Goal: Information Seeking & Learning: Learn about a topic

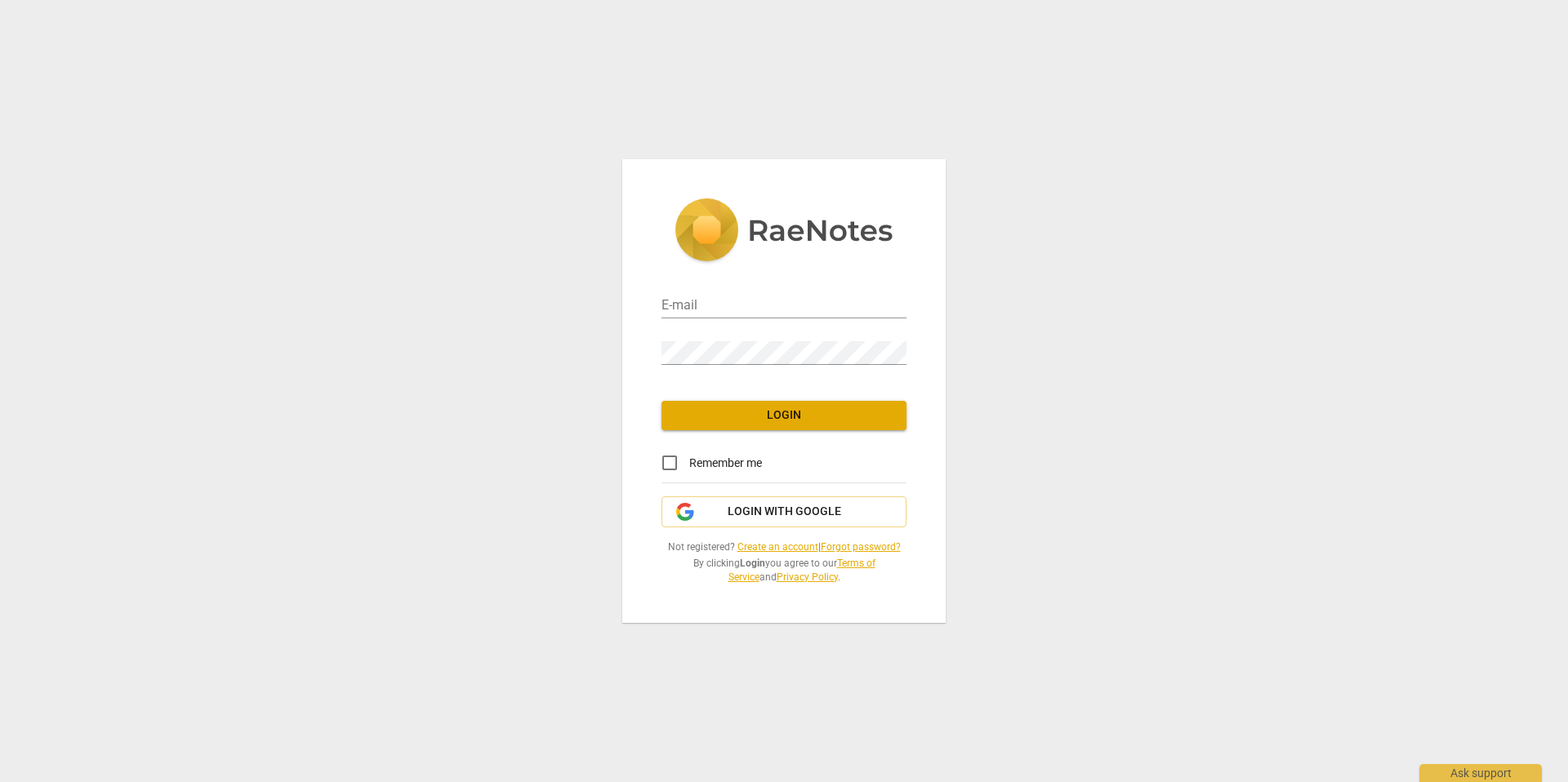
type input "[EMAIL_ADDRESS][DOMAIN_NAME]"
click at [774, 423] on span "Login" at bounding box center [784, 415] width 219 height 16
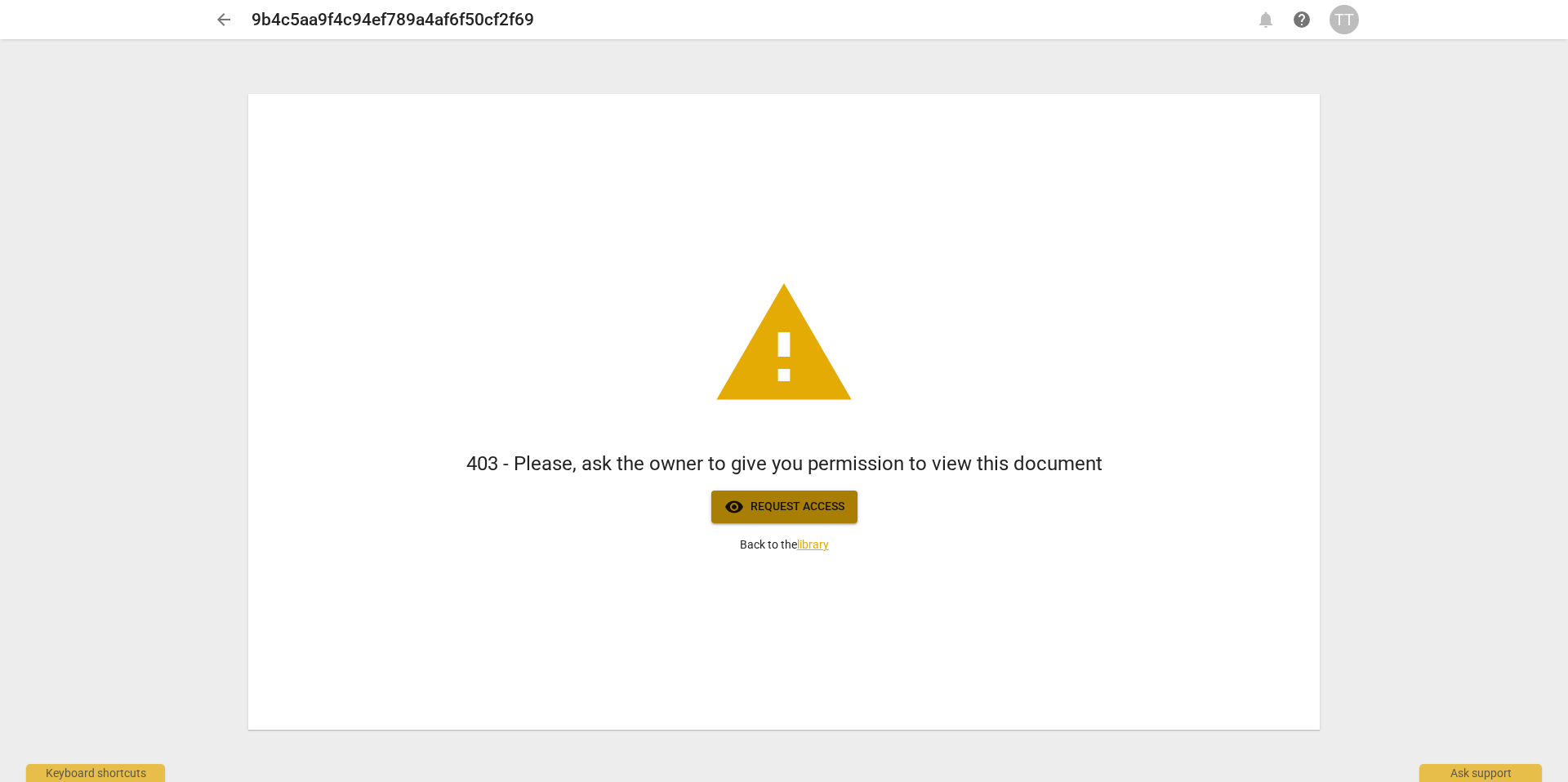
click at [782, 513] on span "visibility Request access" at bounding box center [784, 507] width 120 height 20
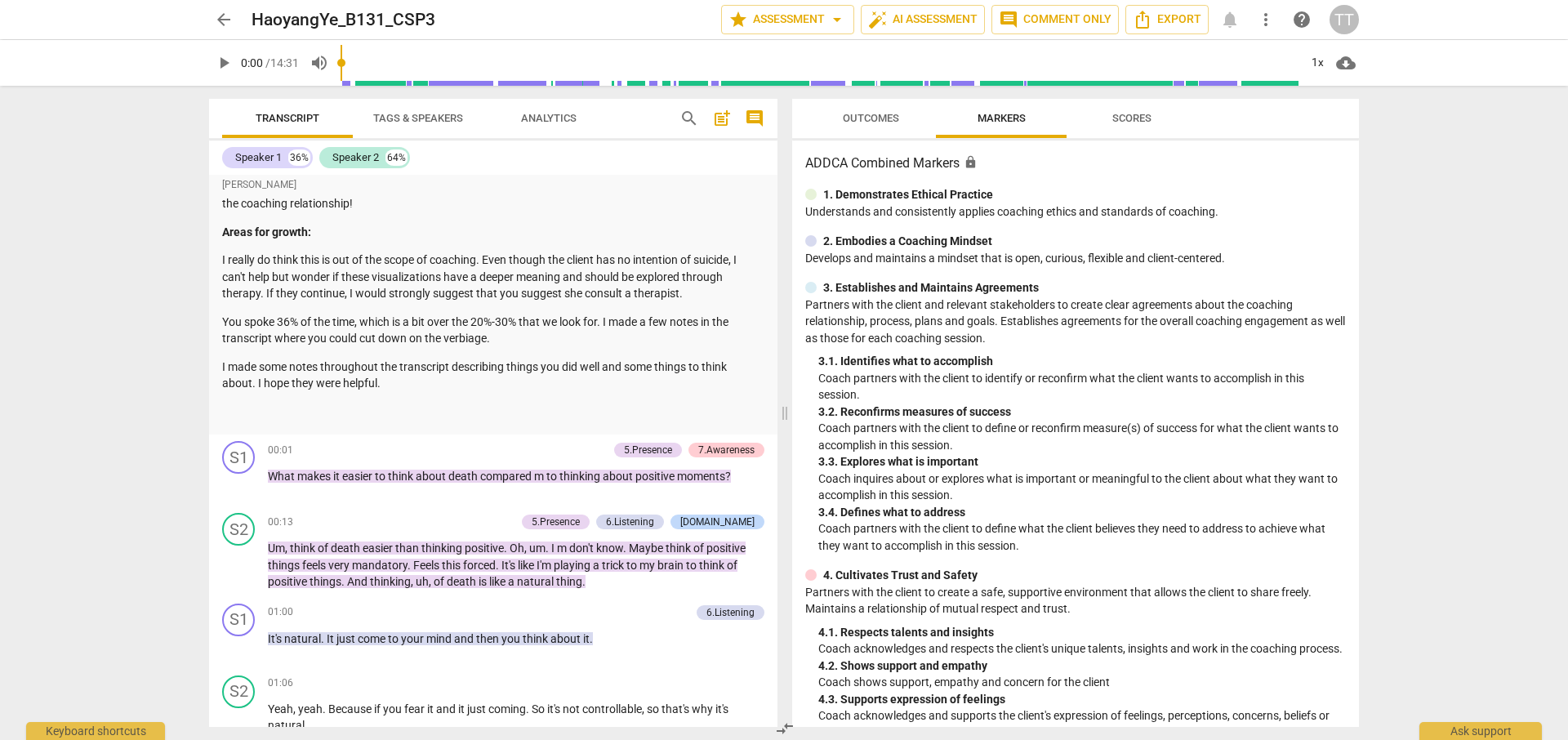
scroll to position [344, 0]
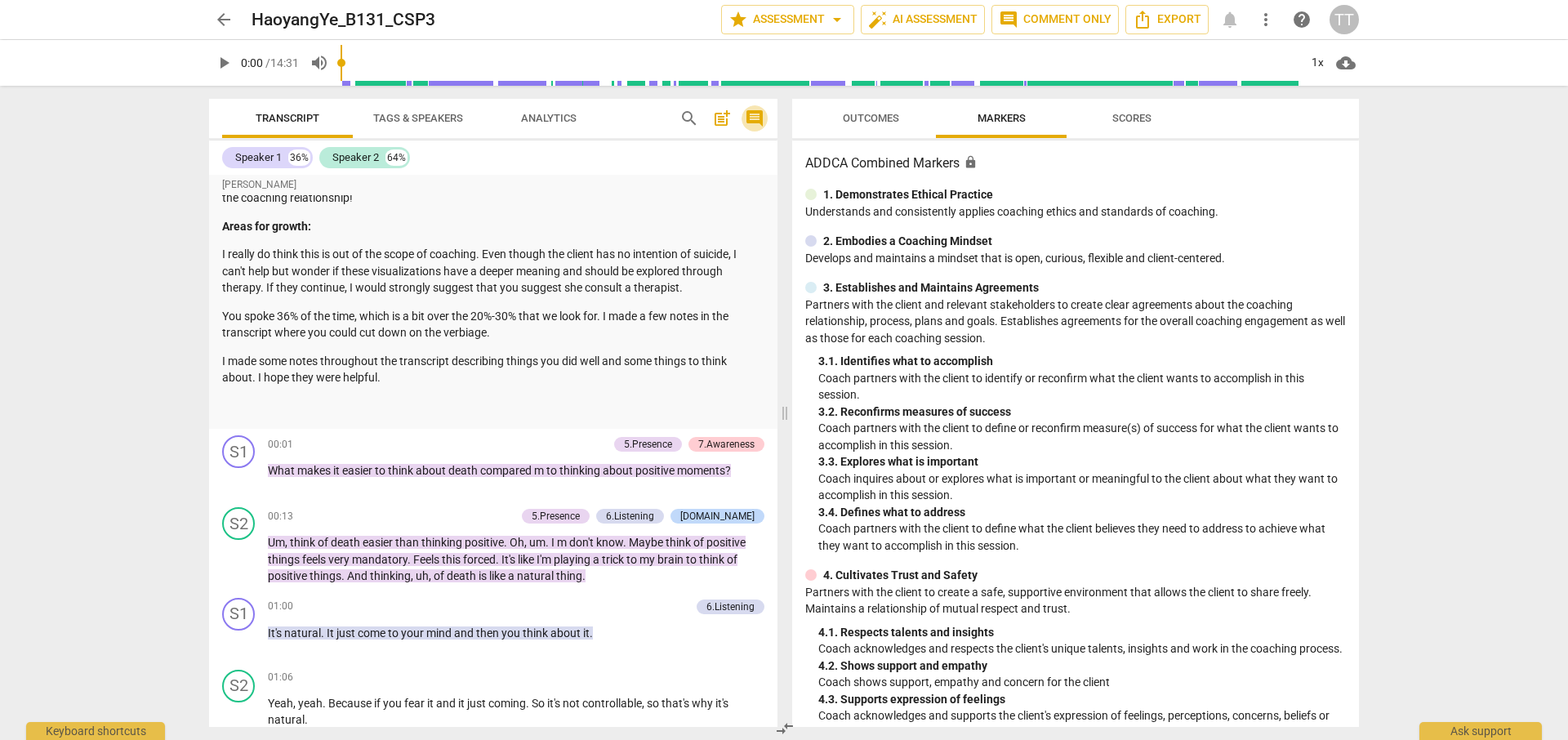
click at [756, 117] on span "comment" at bounding box center [754, 118] width 20 height 20
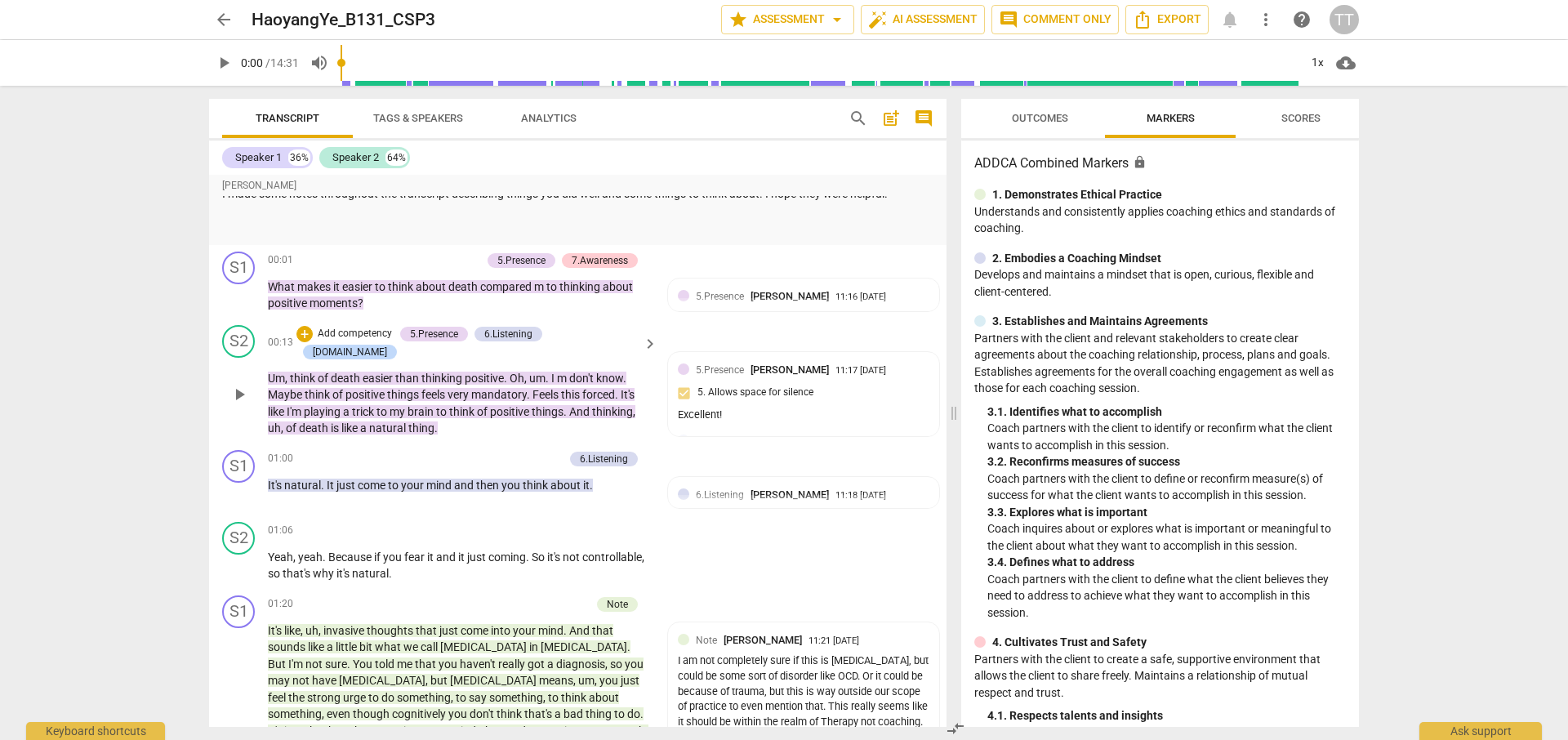
scroll to position [445, 0]
click at [240, 385] on span "play_arrow" at bounding box center [240, 395] width 20 height 20
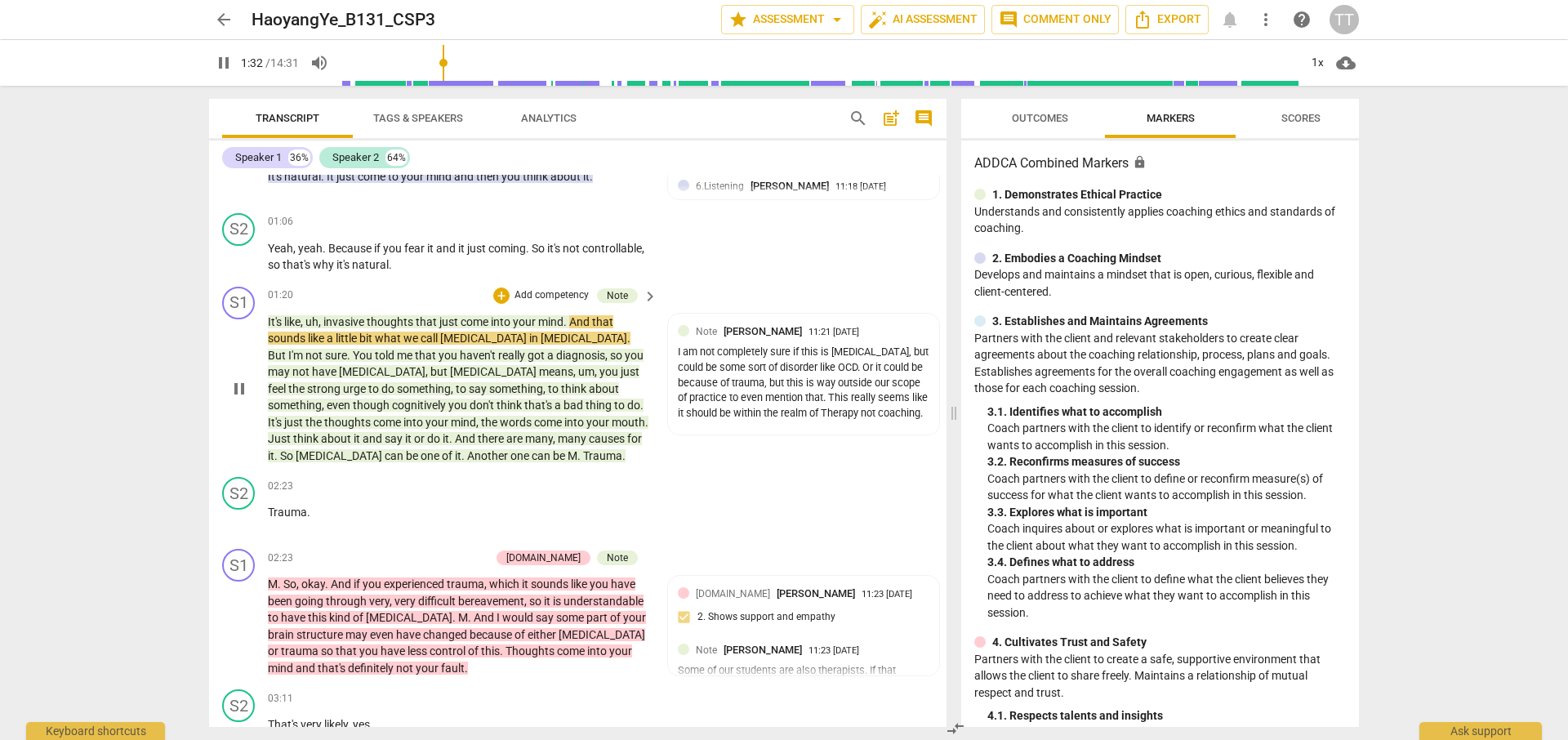
scroll to position [751, 0]
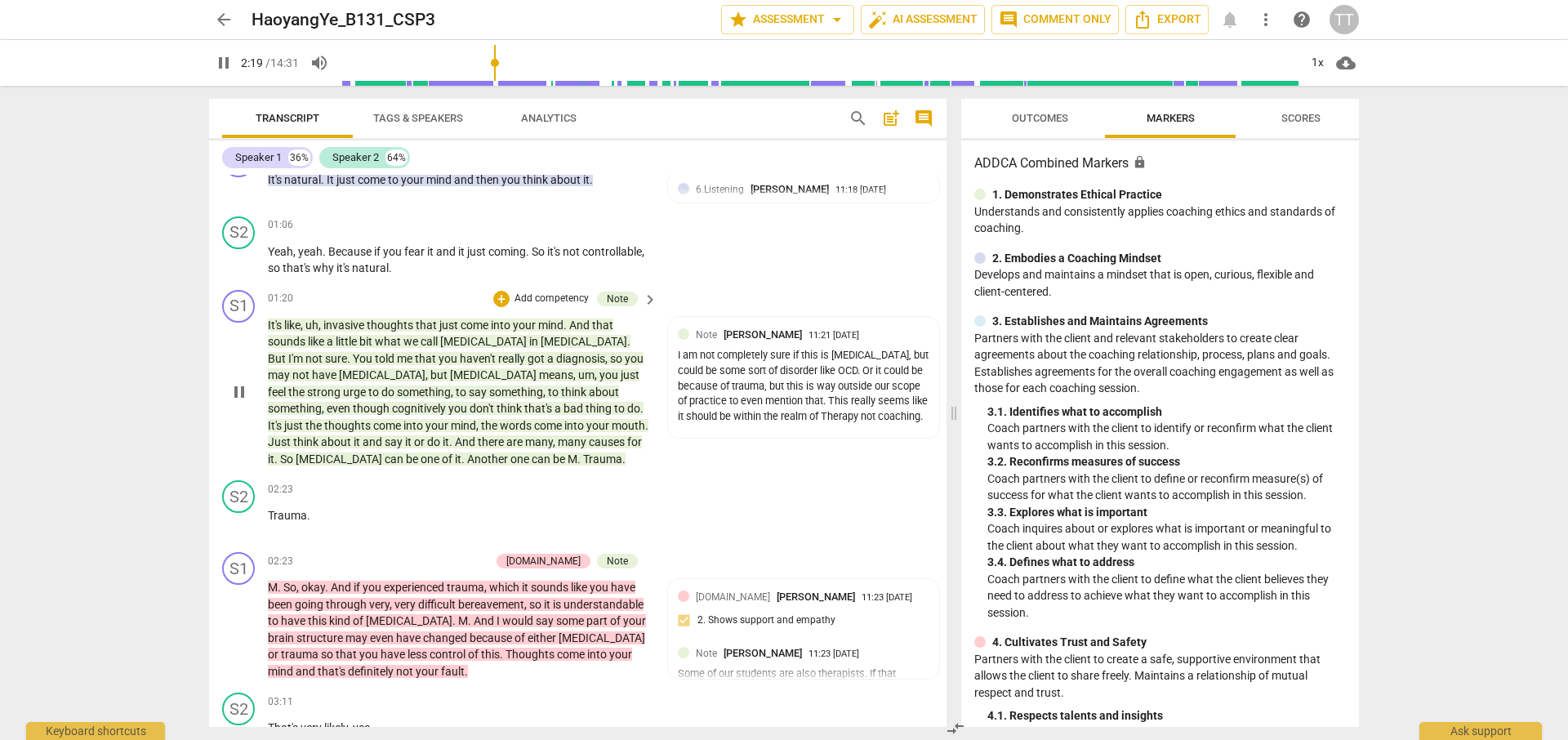
click at [239, 382] on span "pause" at bounding box center [240, 392] width 20 height 20
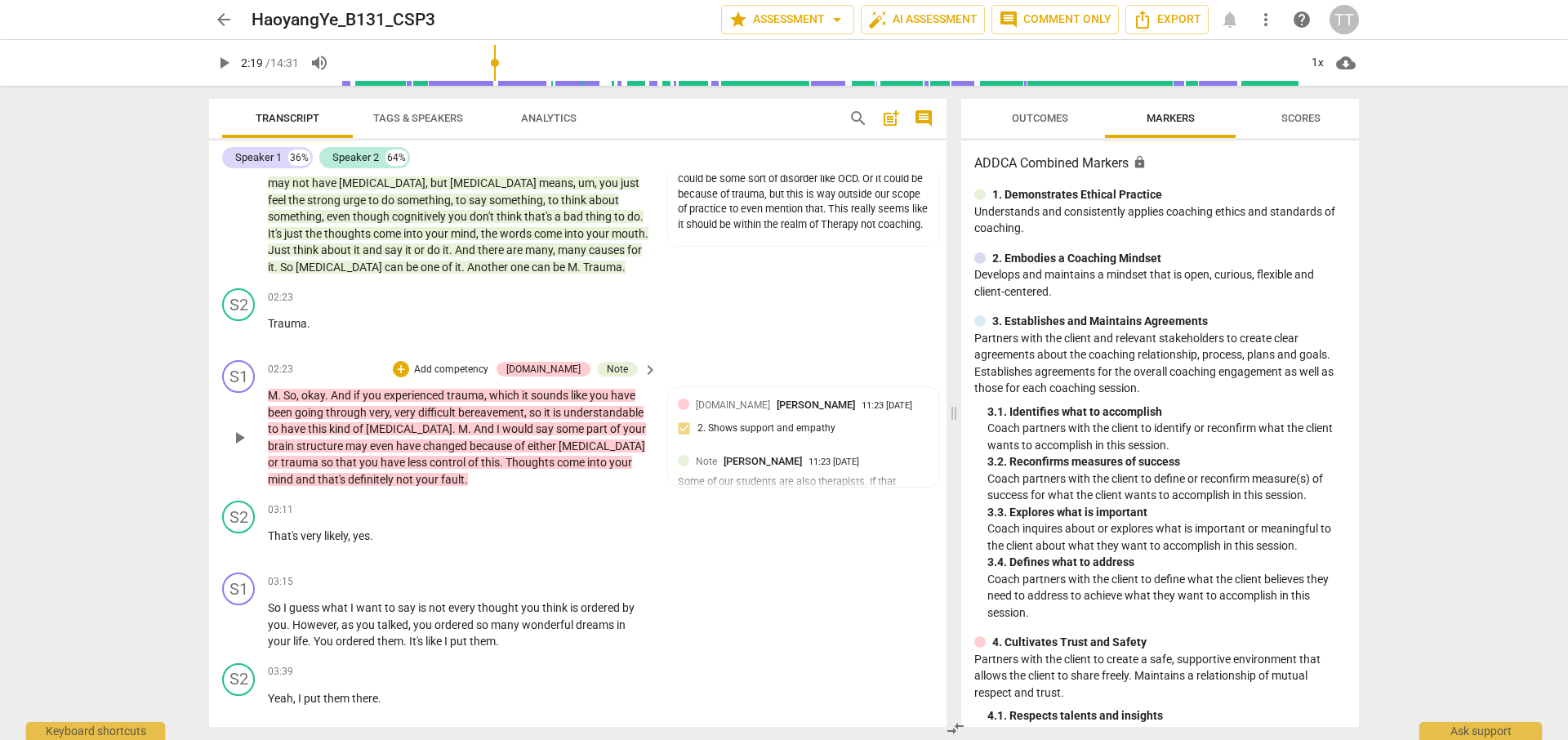
scroll to position [945, 0]
click at [232, 612] on span "play_arrow" at bounding box center [240, 622] width 20 height 20
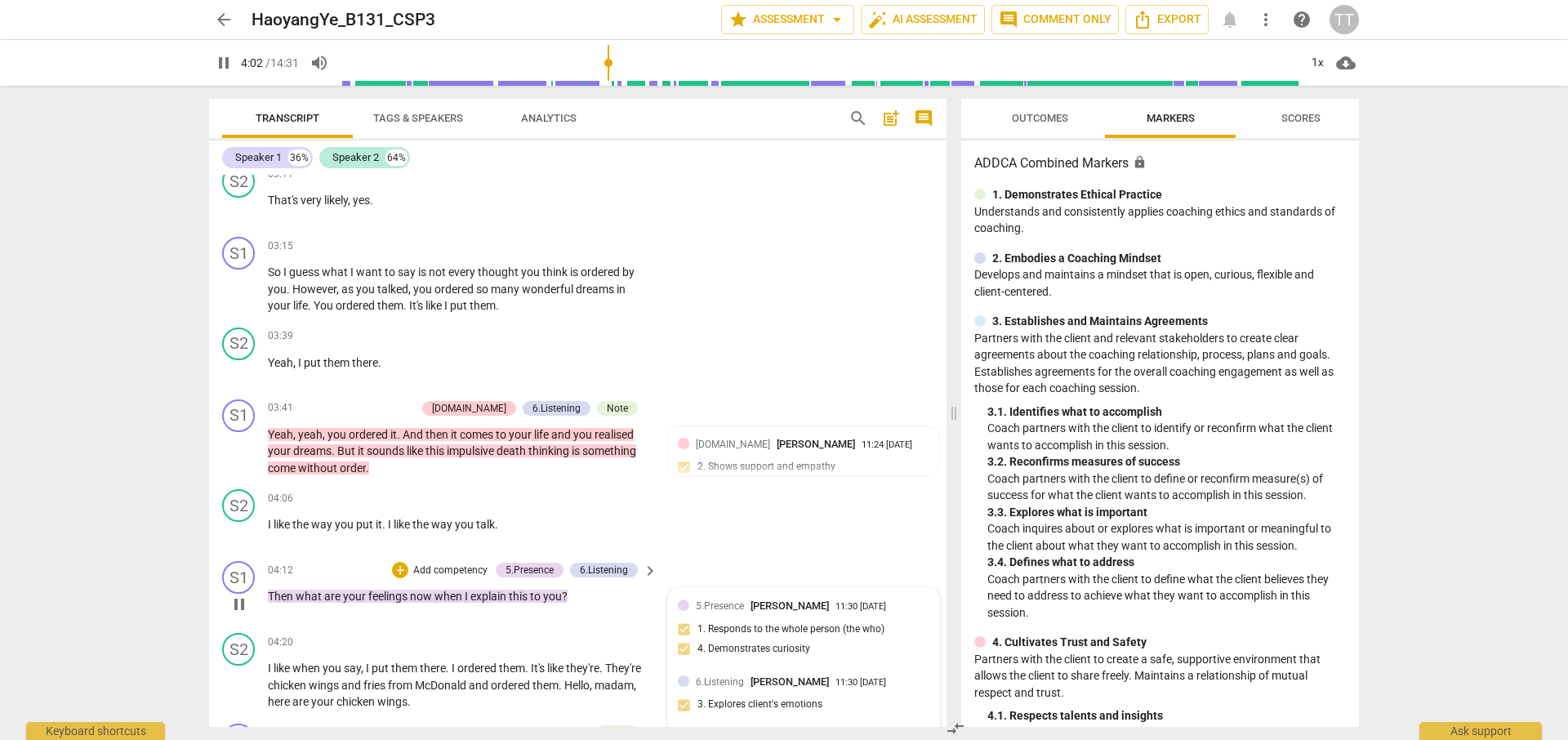
scroll to position [1279, 0]
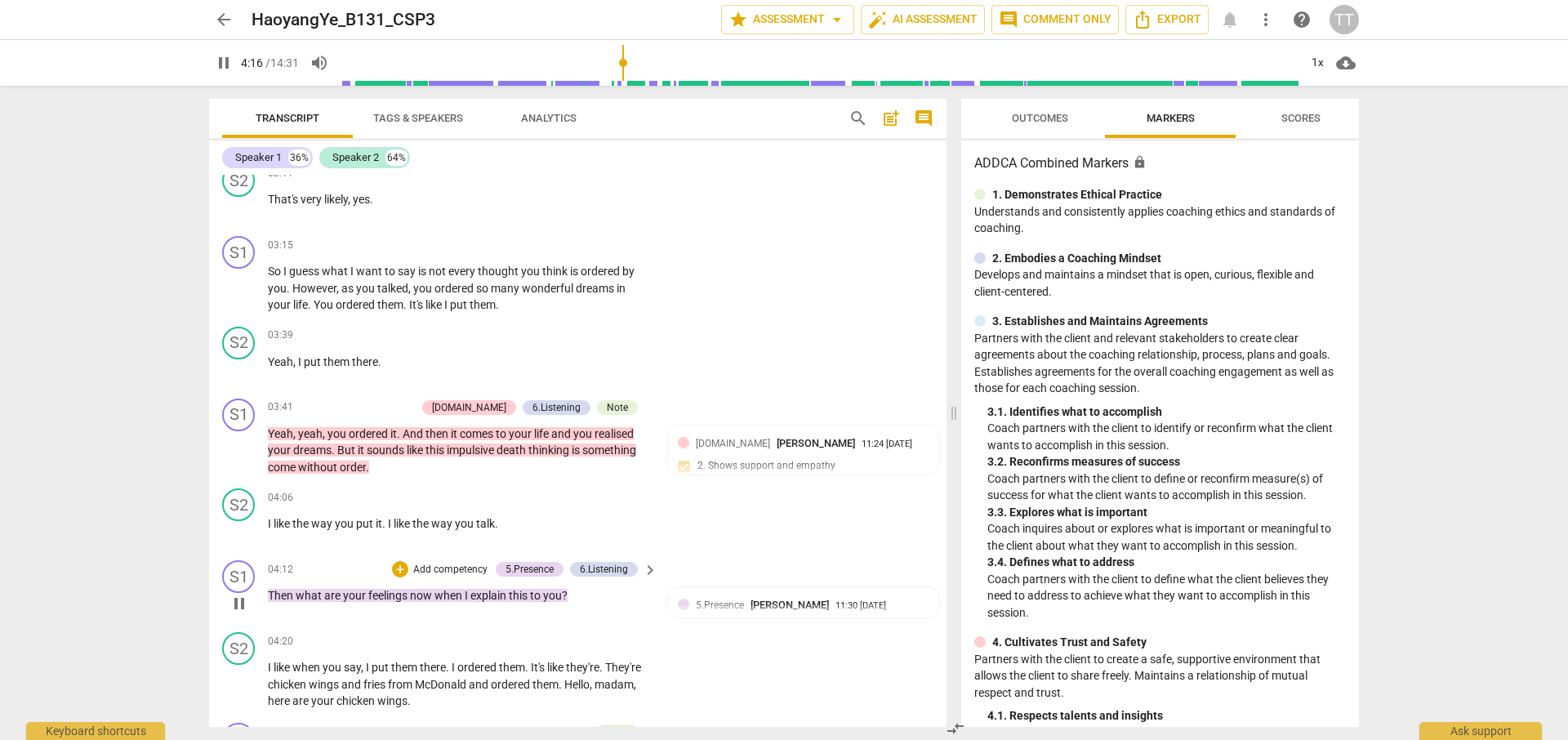
click at [241, 594] on span "pause" at bounding box center [240, 603] width 20 height 20
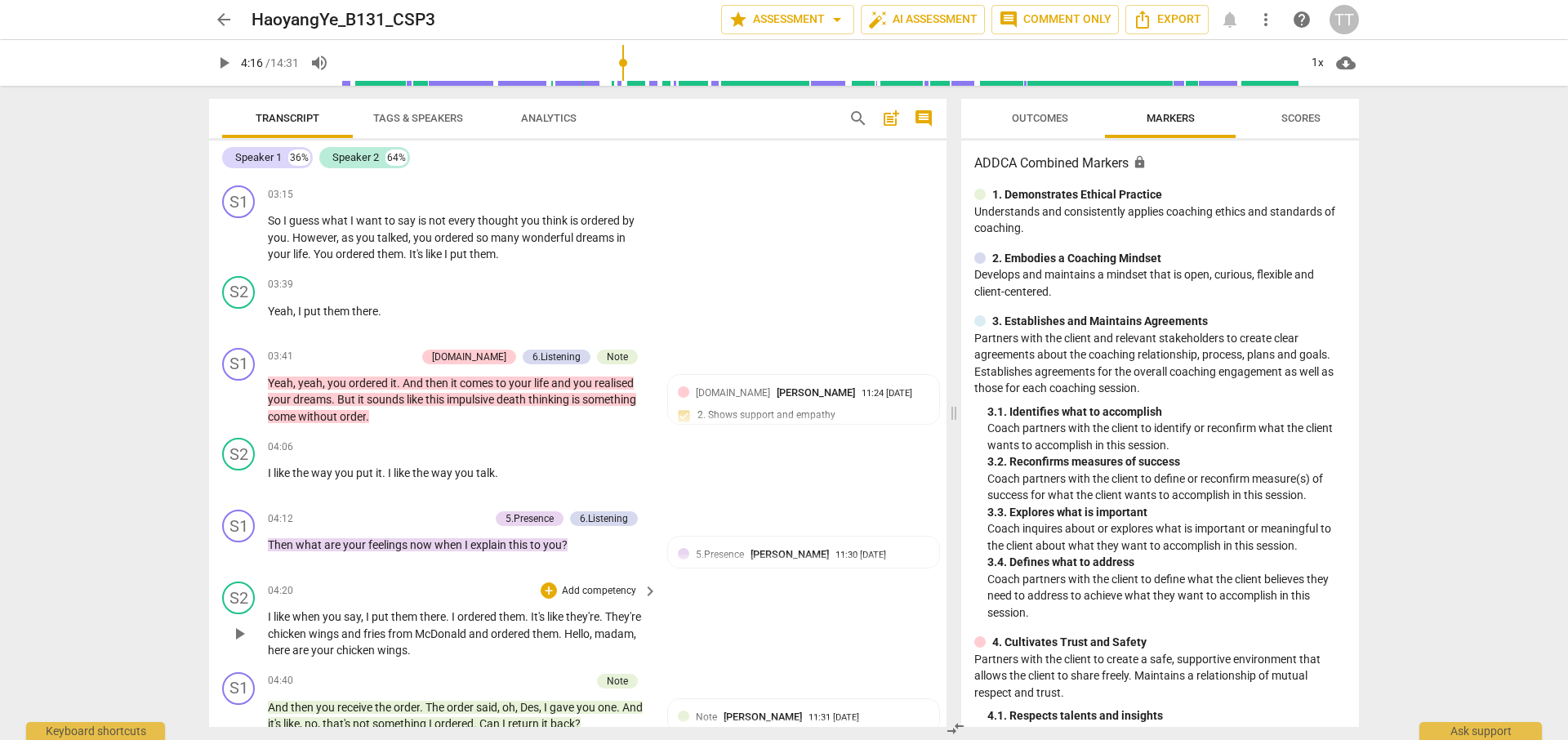
scroll to position [1351, 0]
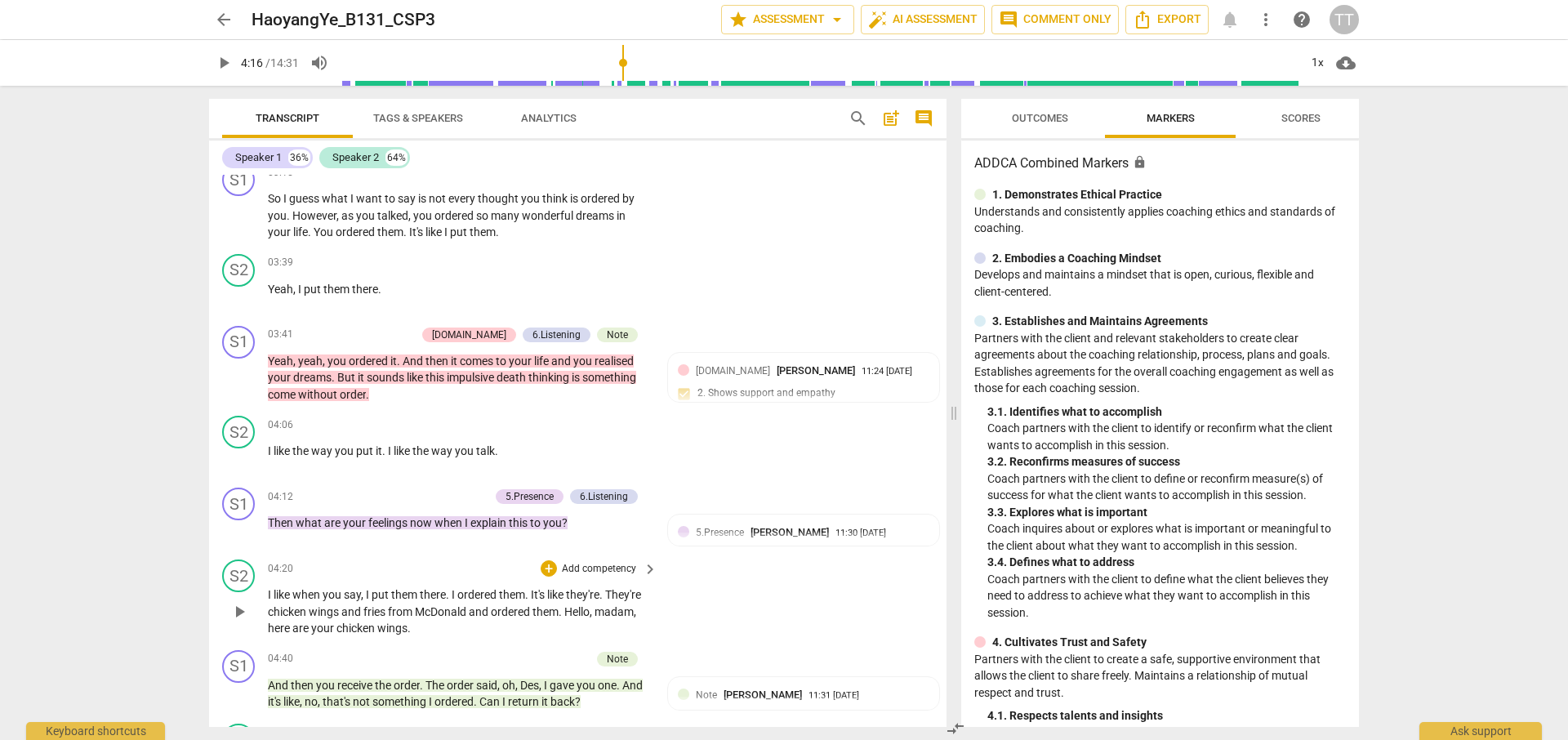
click at [240, 602] on span "play_arrow" at bounding box center [240, 611] width 20 height 20
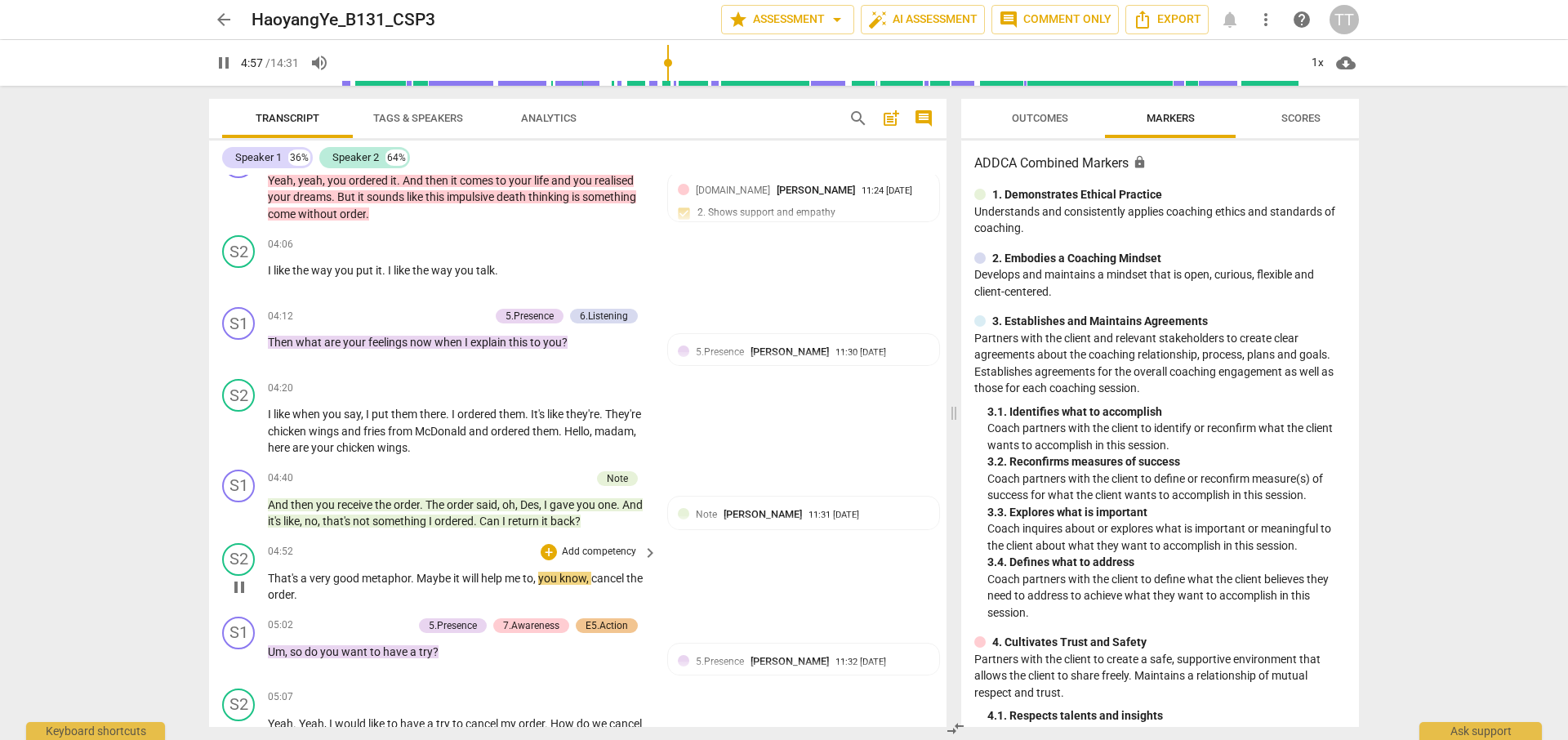
scroll to position [1574, 0]
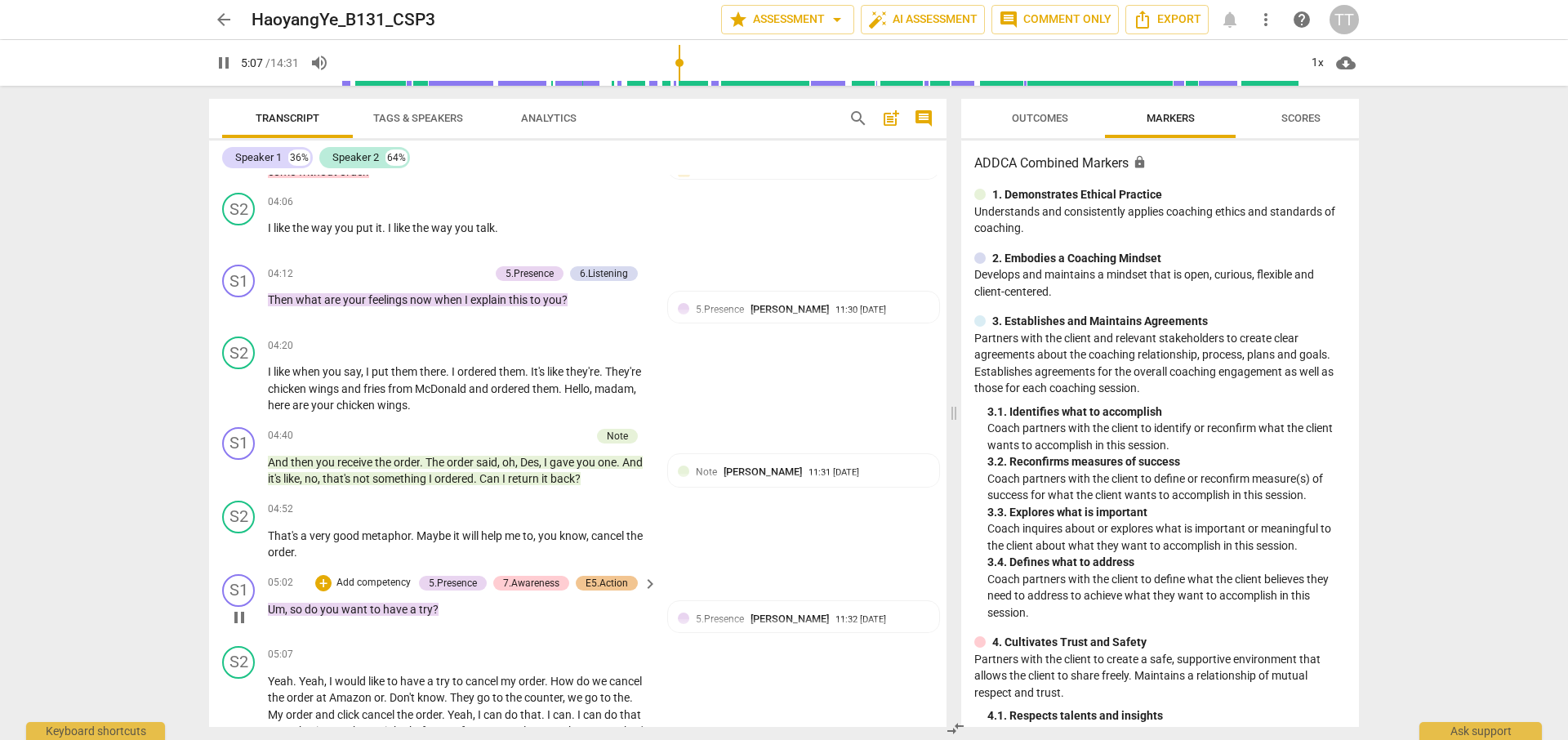
click at [235, 608] on span "pause" at bounding box center [240, 618] width 20 height 20
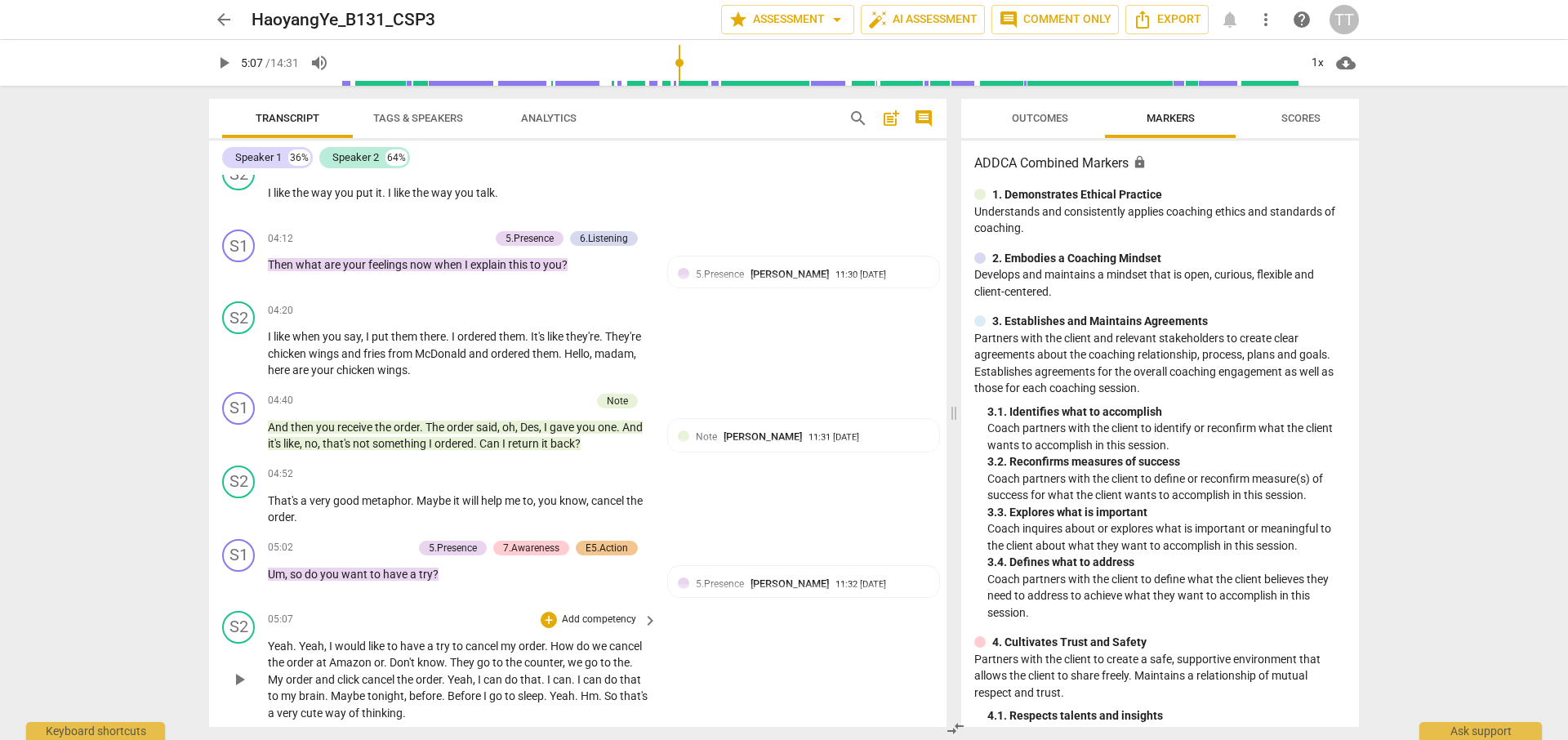
scroll to position [1613, 0]
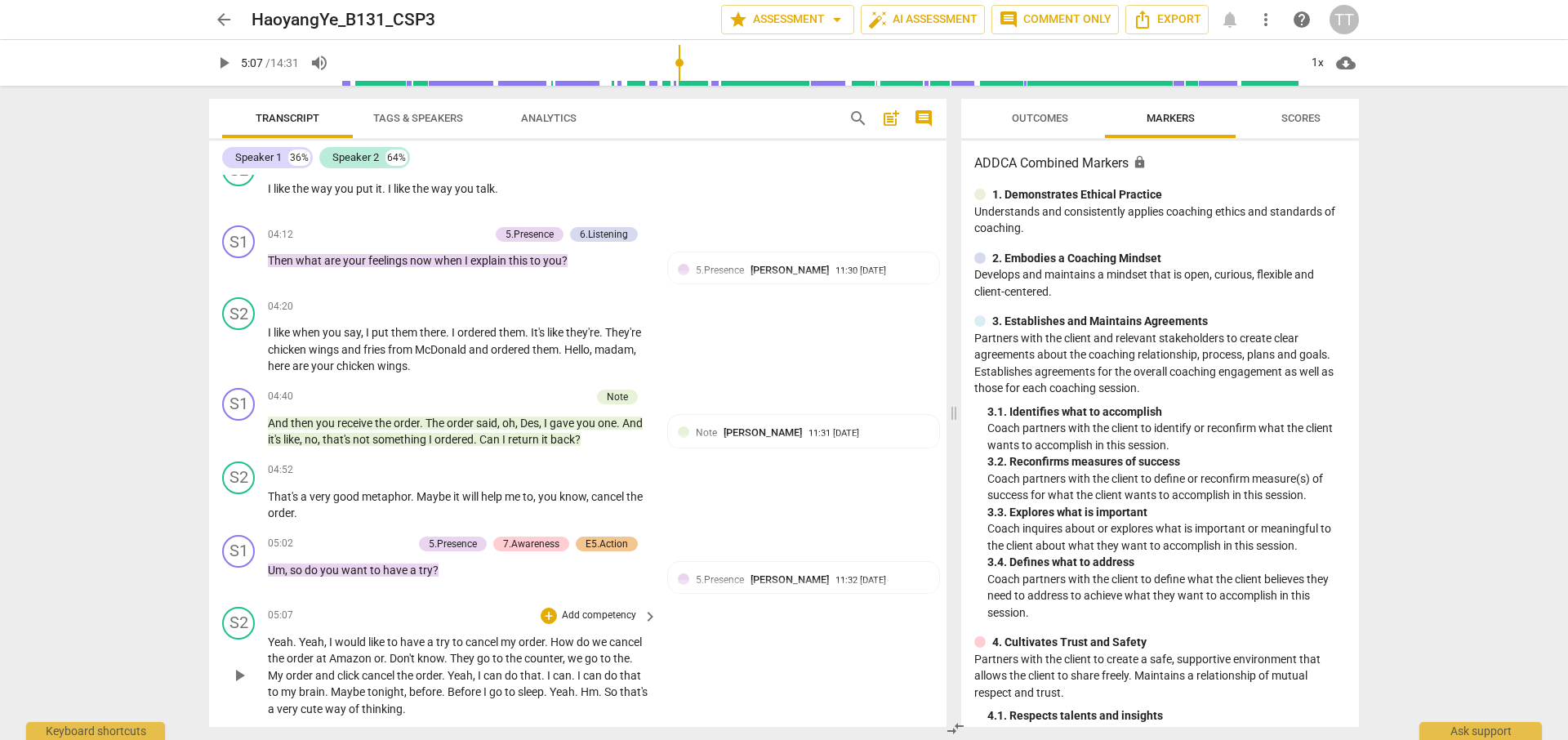
click at [240, 665] on span "play_arrow" at bounding box center [240, 675] width 20 height 20
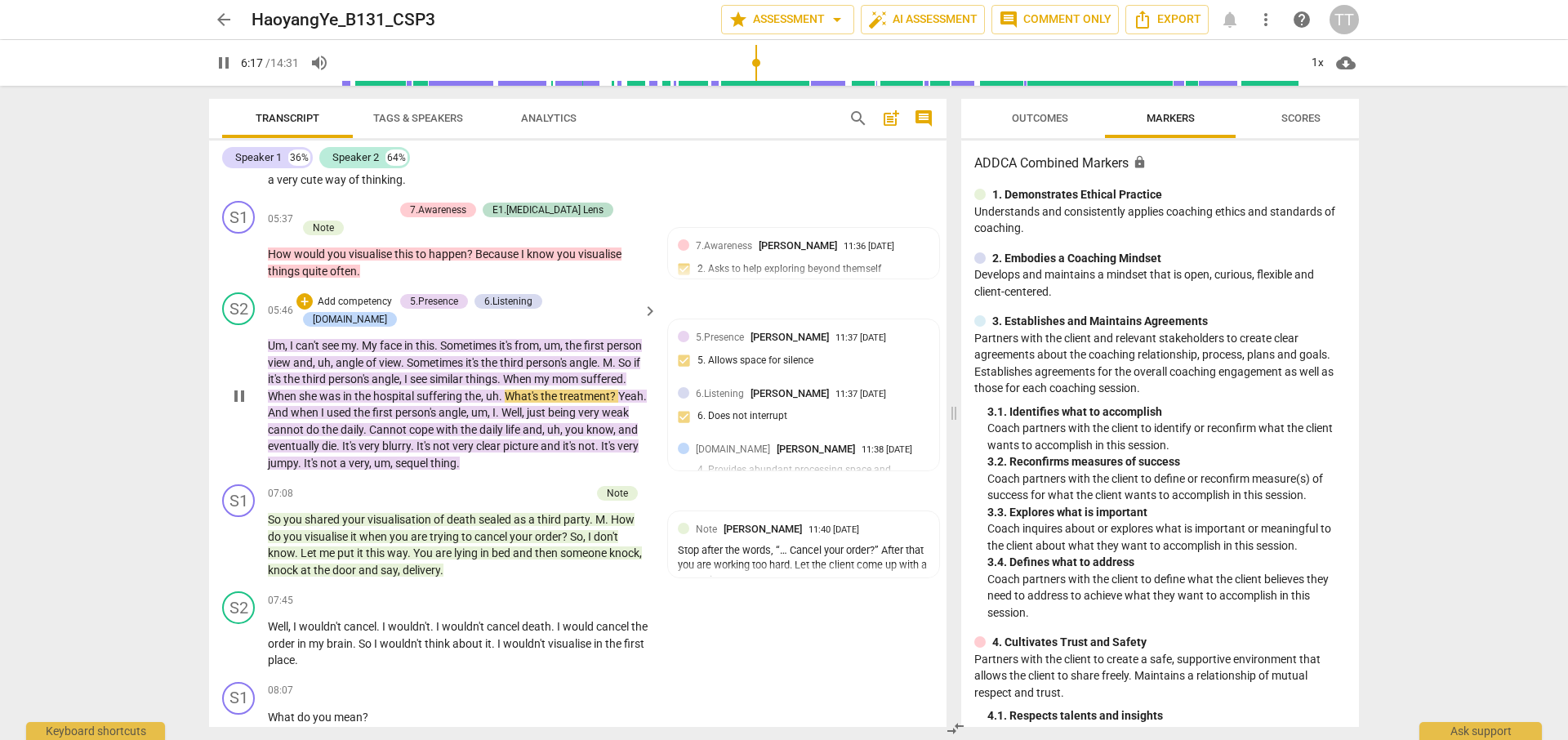
scroll to position [2150, 0]
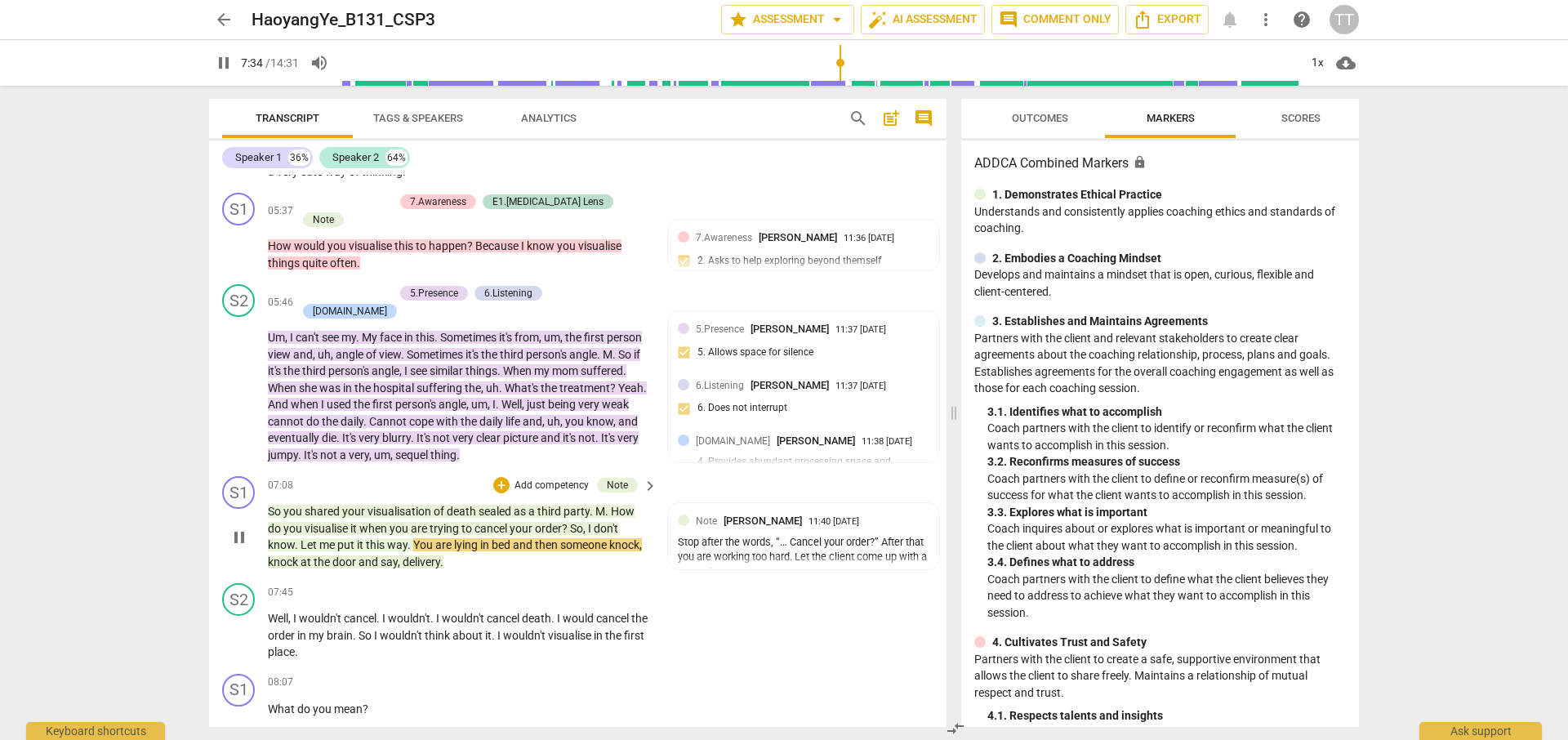
click at [233, 527] on span "pause" at bounding box center [240, 537] width 20 height 20
click at [237, 626] on span "play_arrow" at bounding box center [240, 635] width 20 height 20
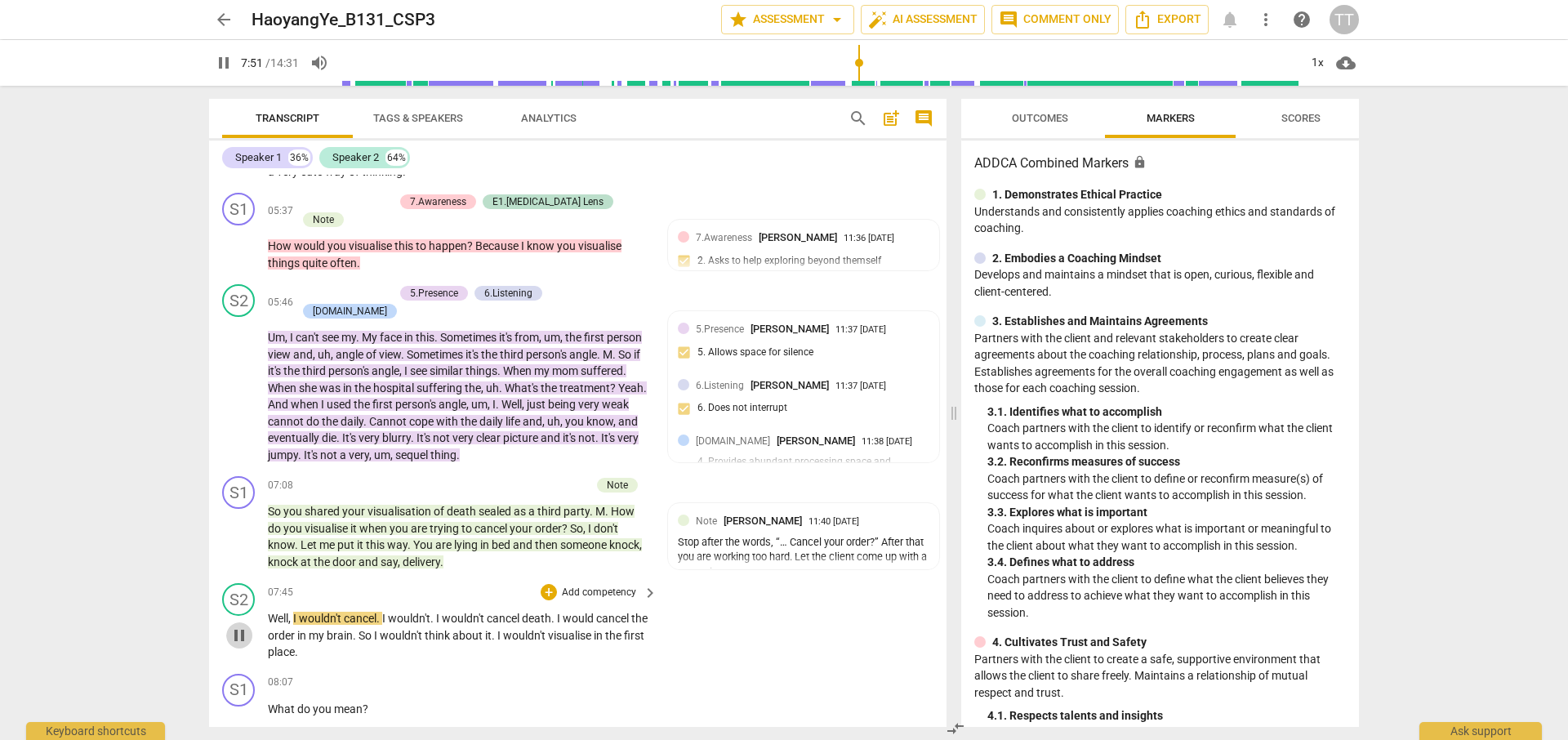
click at [236, 626] on span "pause" at bounding box center [240, 635] width 20 height 20
click at [238, 626] on span "play_arrow" at bounding box center [240, 635] width 20 height 20
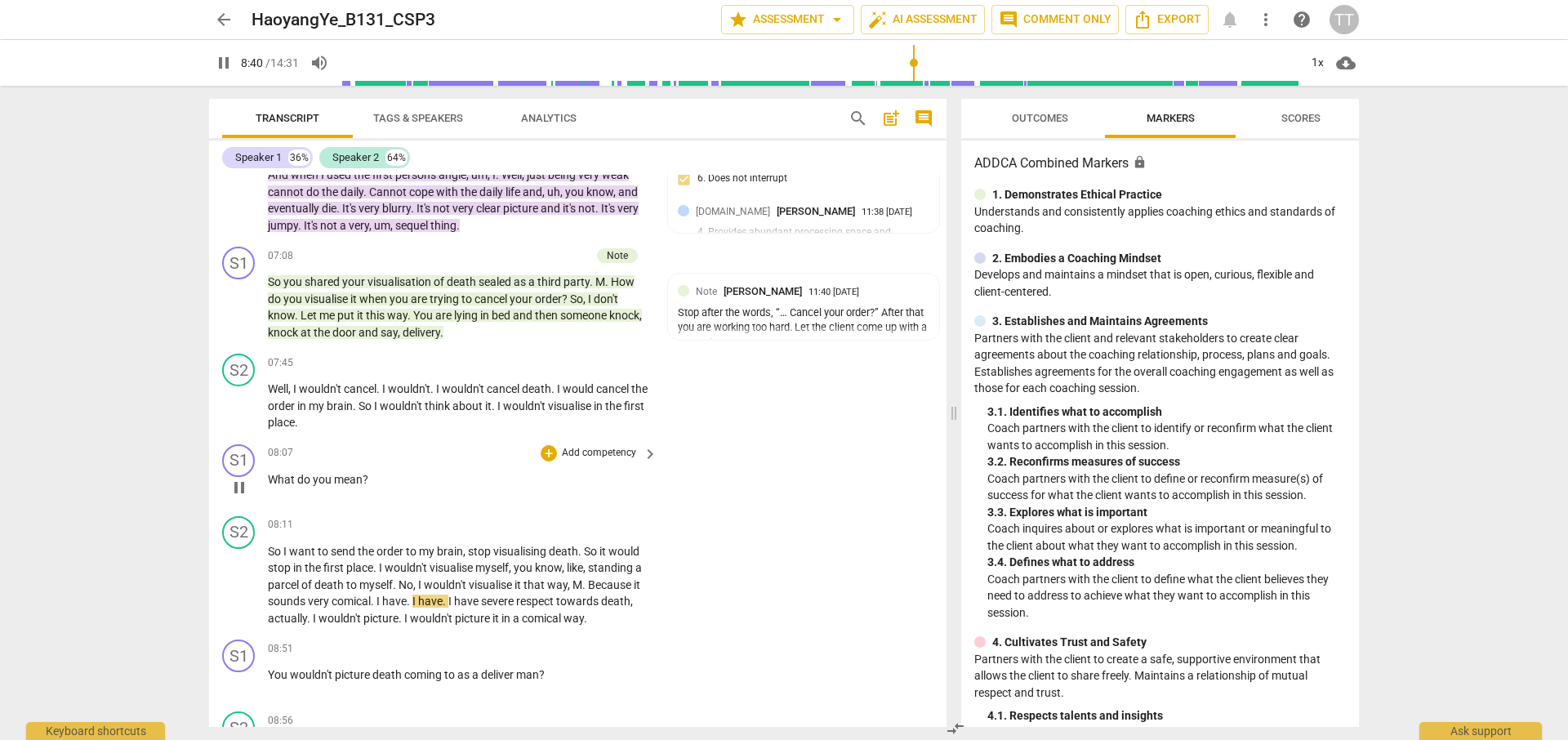
scroll to position [2381, 0]
click at [239, 671] on span "pause" at bounding box center [240, 681] width 20 height 20
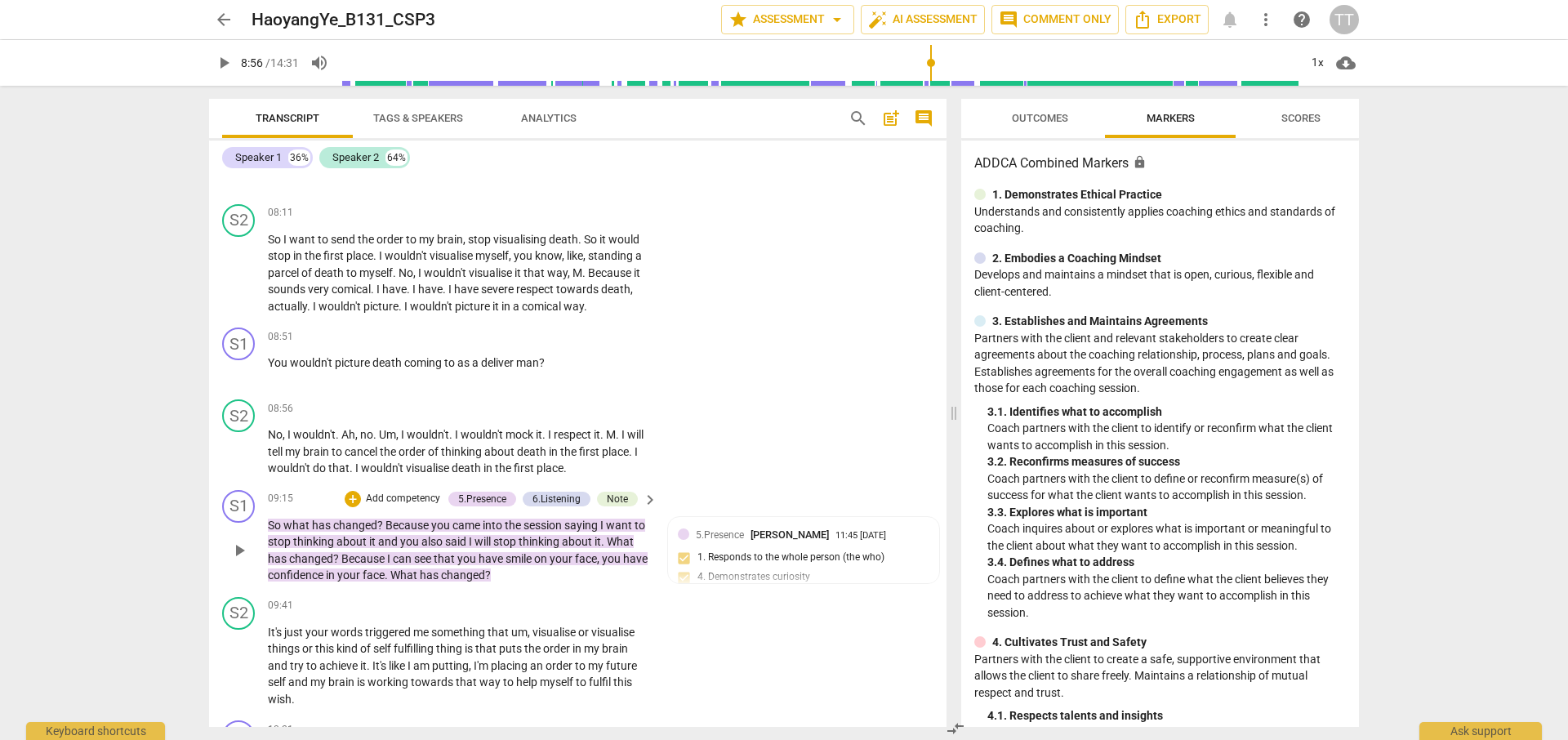
scroll to position [2708, 0]
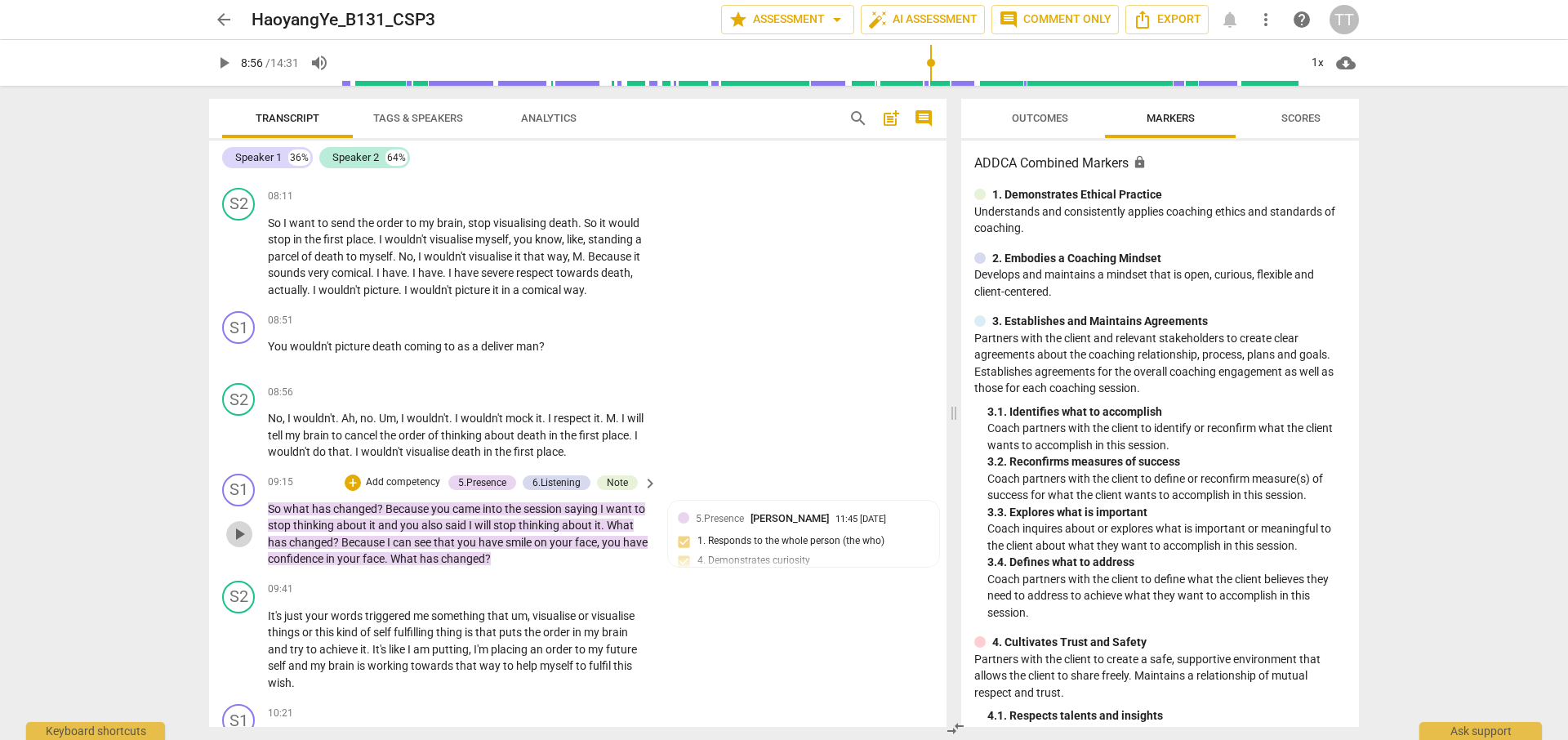
click at [238, 524] on span "play_arrow" at bounding box center [240, 534] width 20 height 20
click at [238, 524] on span "pause" at bounding box center [240, 534] width 20 height 20
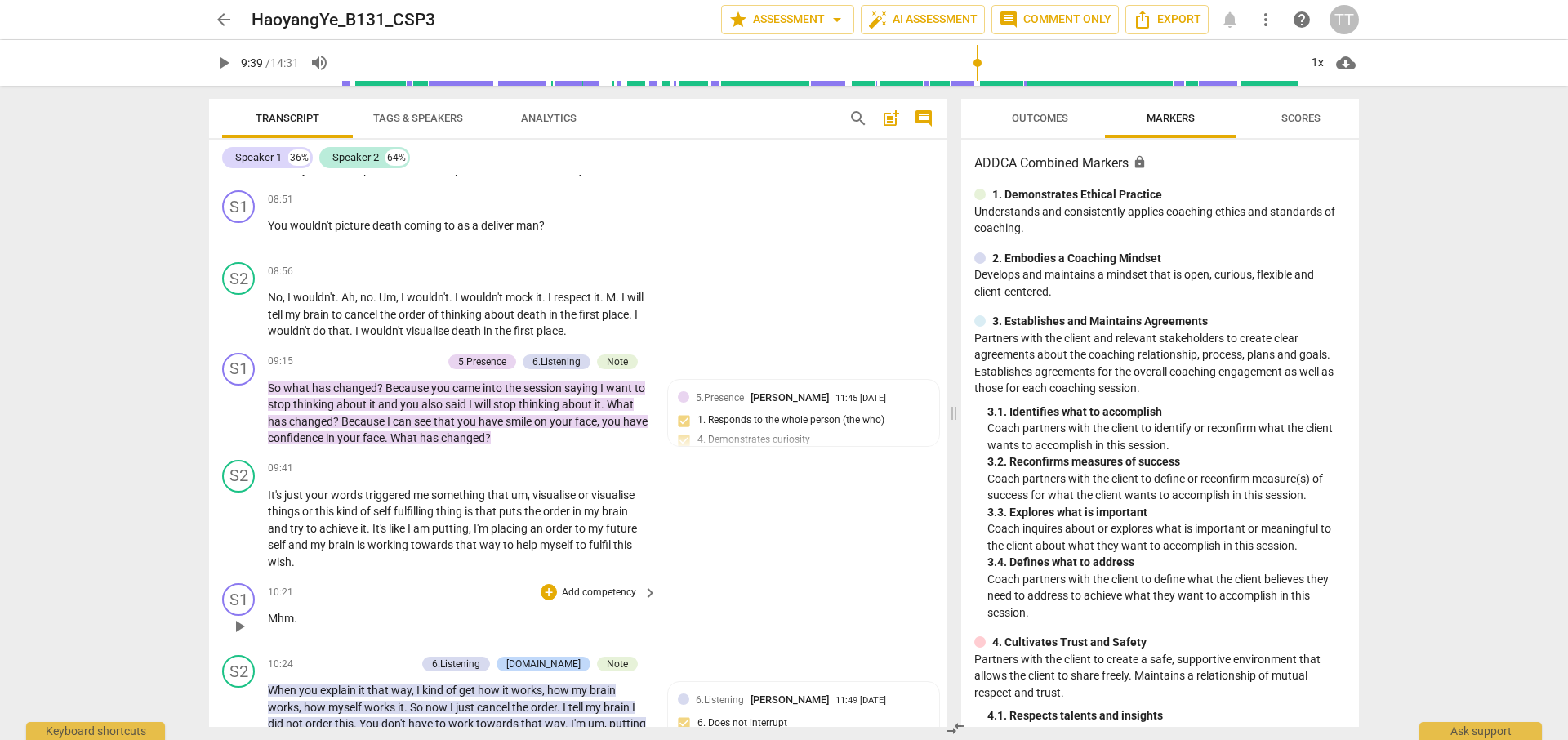
scroll to position [2830, 0]
click at [244, 517] on span "play_arrow" at bounding box center [240, 527] width 20 height 20
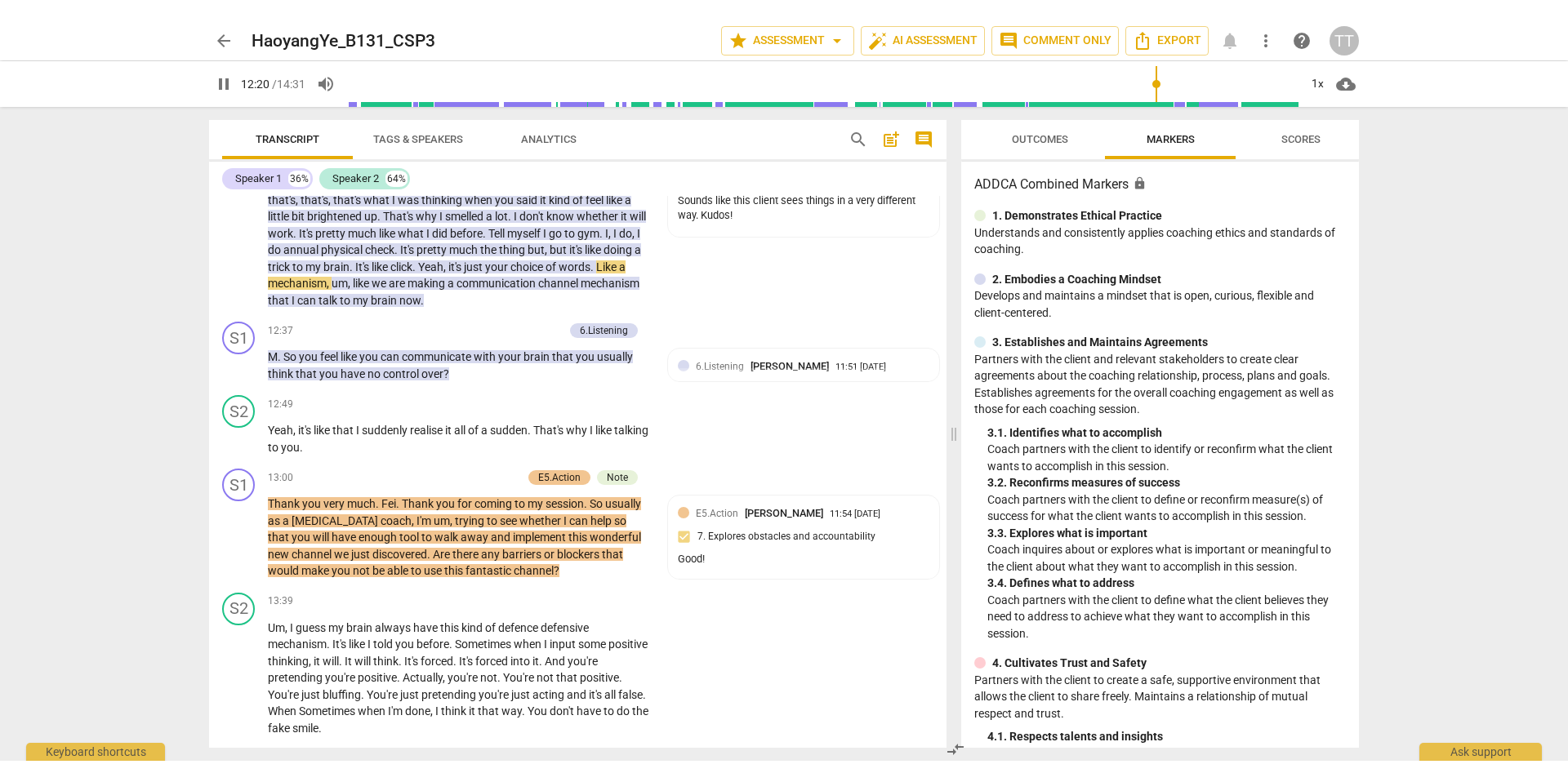
scroll to position [3494, 0]
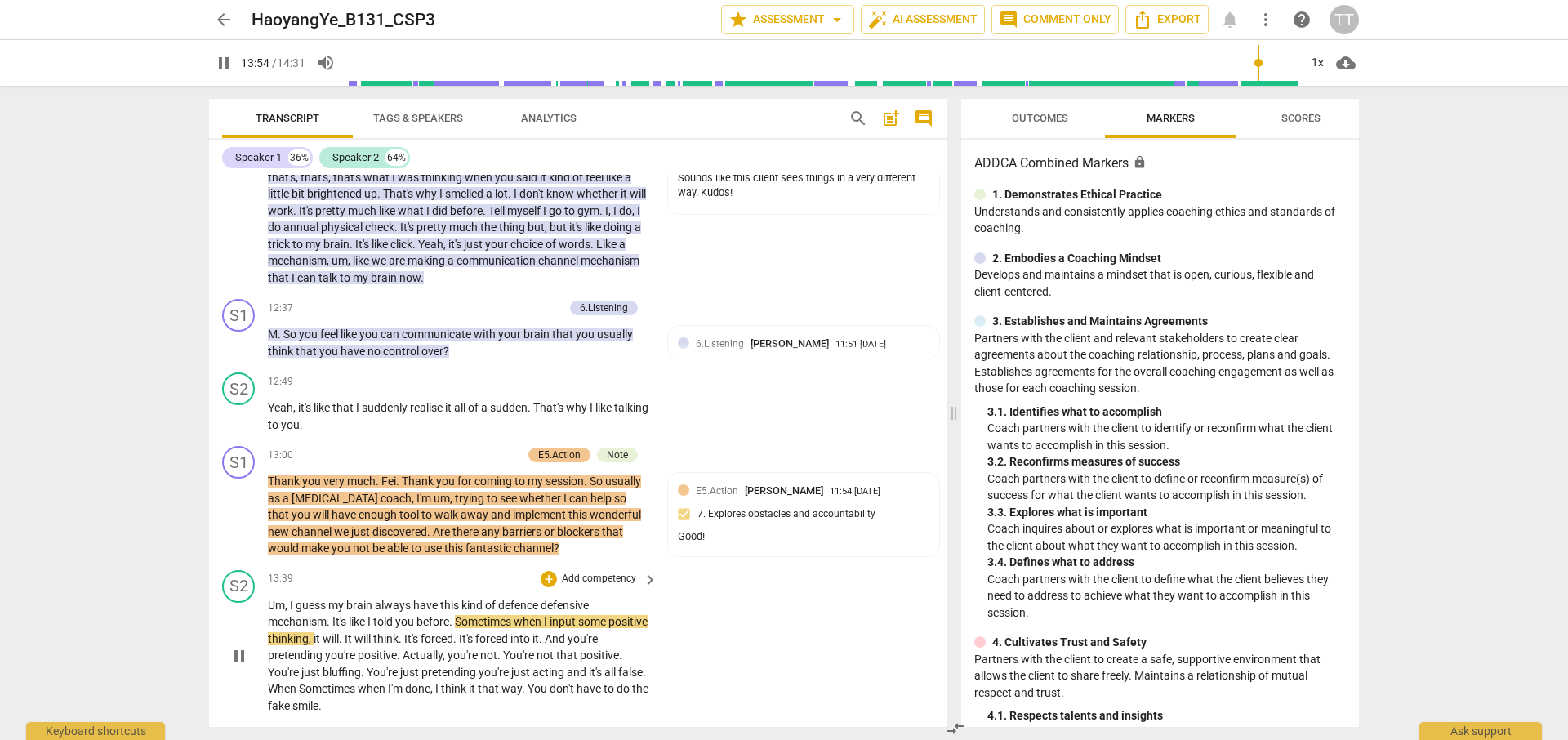
click at [236, 646] on span "pause" at bounding box center [240, 656] width 20 height 20
type input "835"
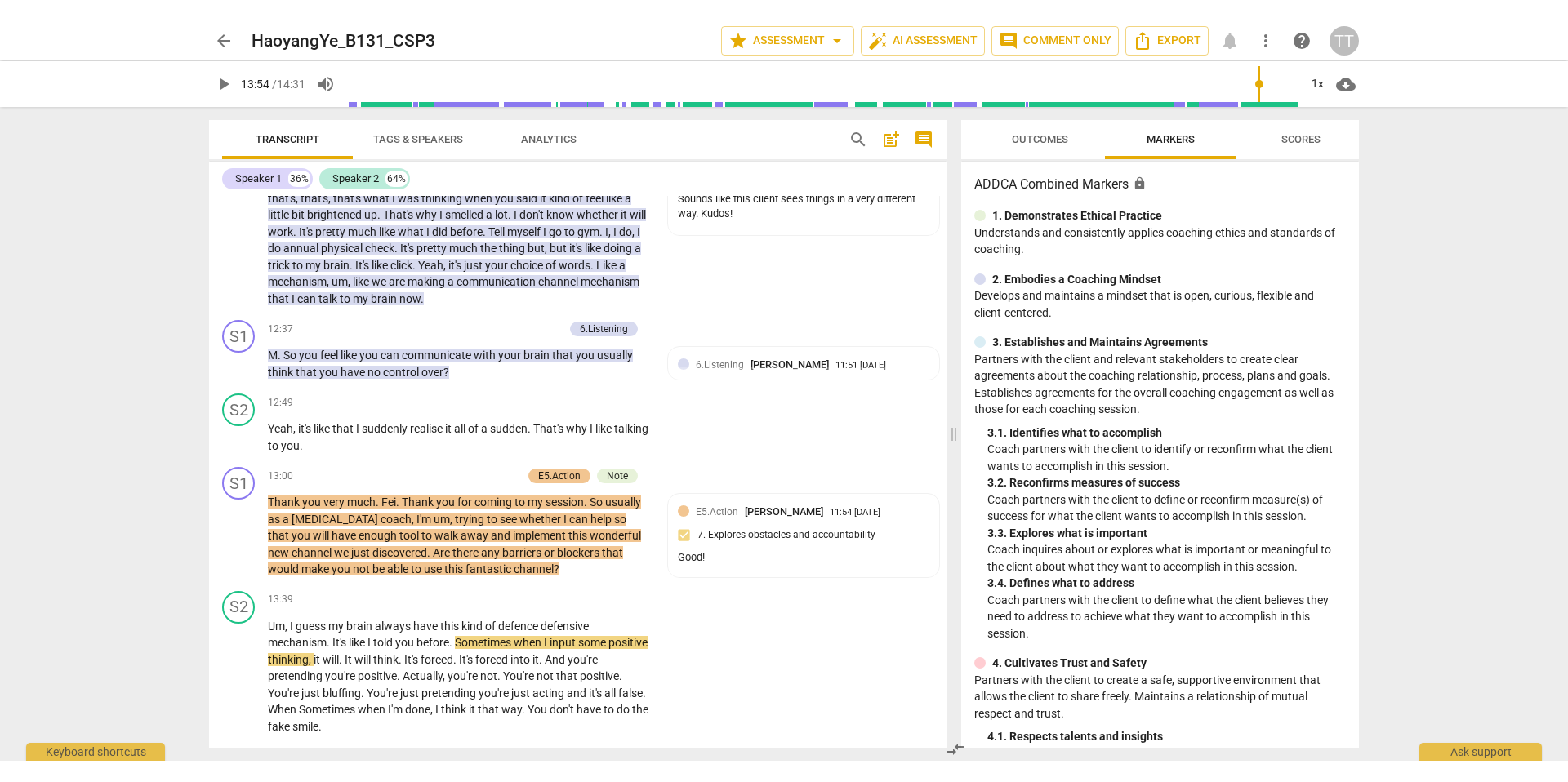
scroll to position [3451, 0]
